Goal: Information Seeking & Learning: Learn about a topic

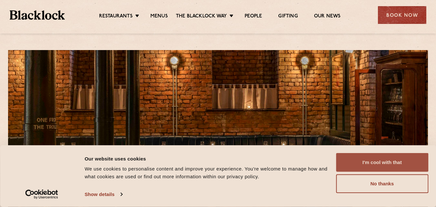
click at [391, 163] on button "I'm cool with that" at bounding box center [382, 162] width 92 height 19
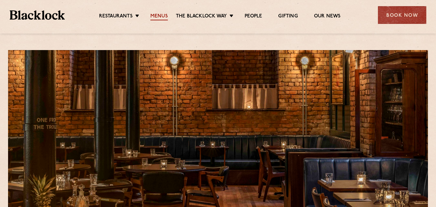
click at [160, 14] on link "Menus" at bounding box center [159, 16] width 17 height 7
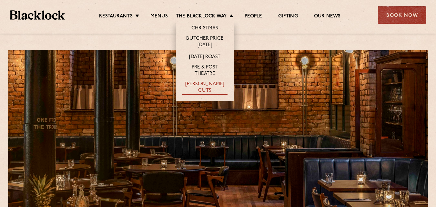
click at [213, 84] on link "[PERSON_NAME] Cuts" at bounding box center [205, 88] width 45 height 14
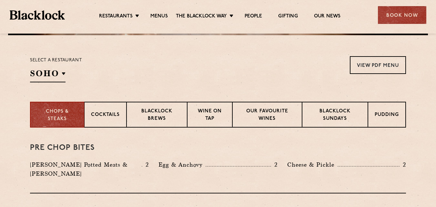
scroll to position [202, 0]
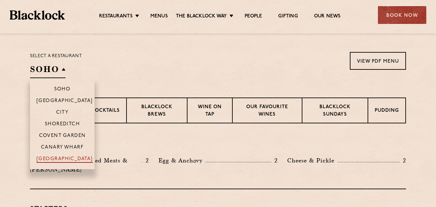
click at [60, 158] on p "[GEOGRAPHIC_DATA]" at bounding box center [65, 159] width 57 height 6
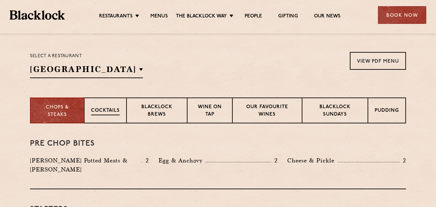
click at [112, 110] on p "Cocktails" at bounding box center [105, 111] width 29 height 8
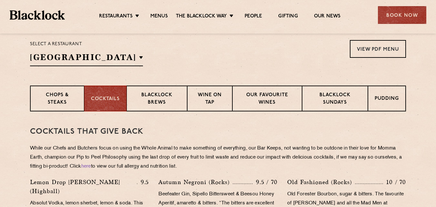
scroll to position [215, 0]
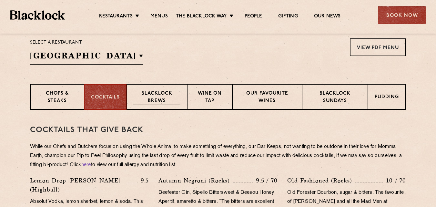
click at [153, 98] on p "Blacklock Brews" at bounding box center [156, 97] width 47 height 15
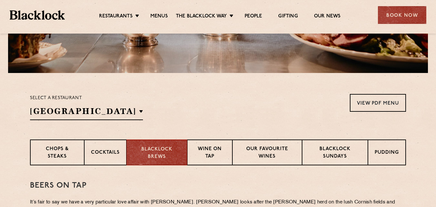
scroll to position [161, 0]
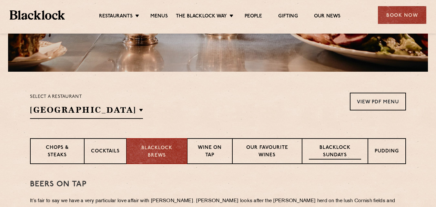
click at [327, 146] on p "Blacklock Sundays" at bounding box center [335, 151] width 52 height 15
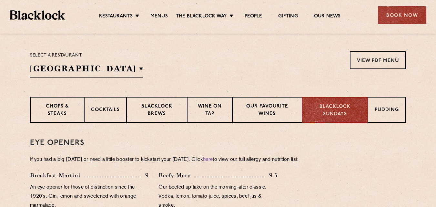
scroll to position [197, 0]
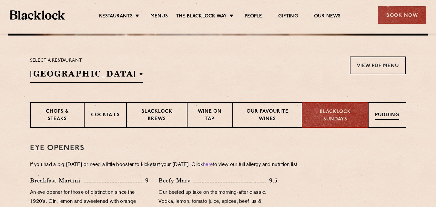
click at [391, 115] on p "Pudding" at bounding box center [387, 116] width 24 height 8
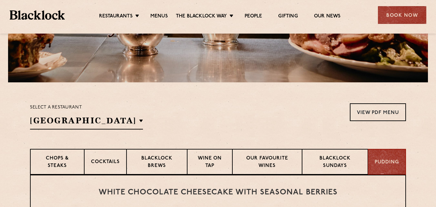
scroll to position [148, 0]
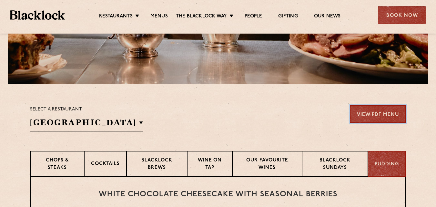
click at [390, 114] on link "View PDF Menu" at bounding box center [378, 114] width 56 height 18
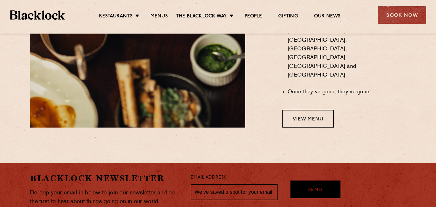
scroll to position [641, 0]
